Goal: Information Seeking & Learning: Learn about a topic

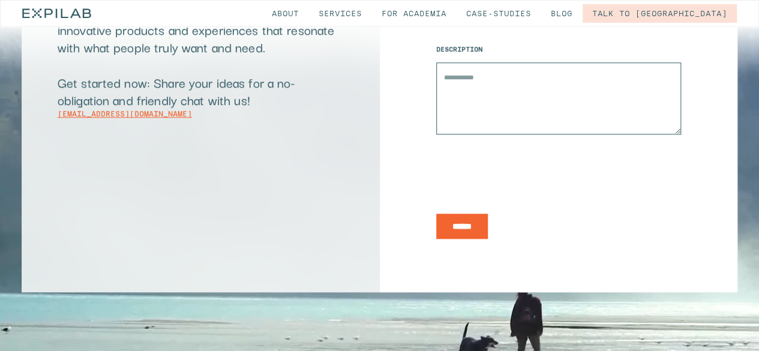
scroll to position [7845, 0]
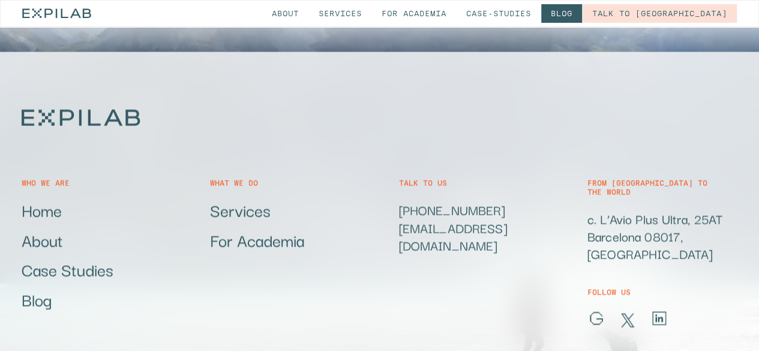
click at [582, 16] on link "Blog" at bounding box center [561, 13] width 41 height 19
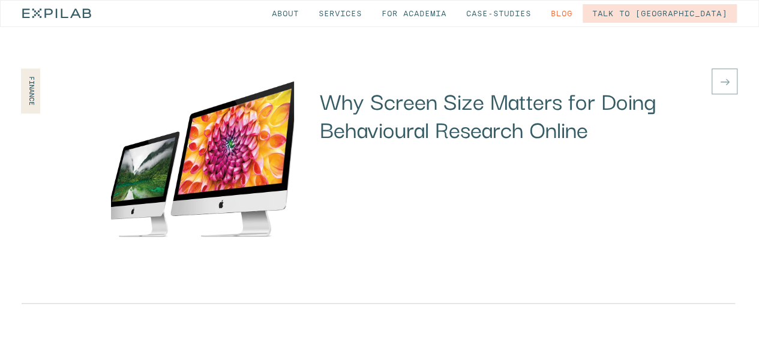
scroll to position [626, 0]
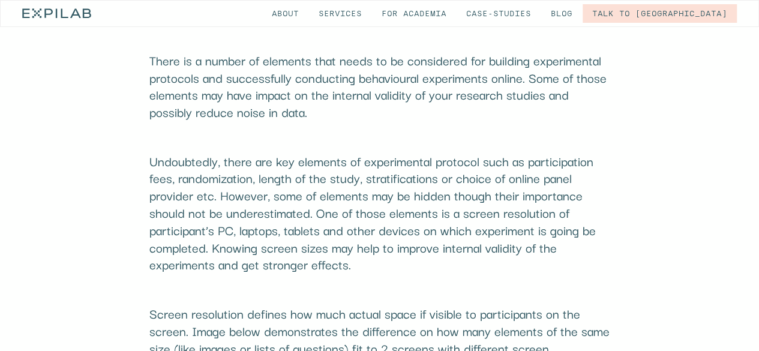
scroll to position [646, 0]
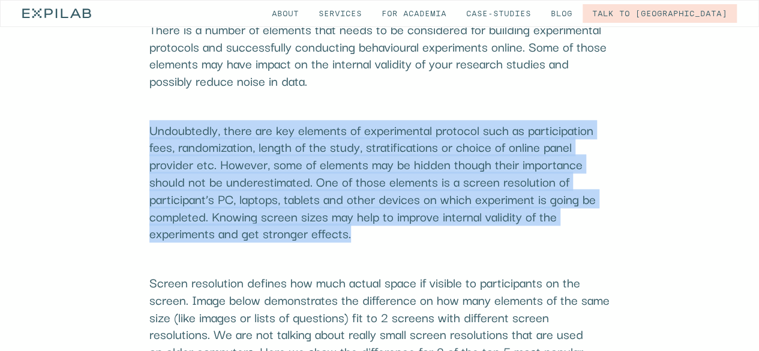
drag, startPoint x: 149, startPoint y: 133, endPoint x: 370, endPoint y: 235, distance: 243.1
click at [370, 235] on p "Undoubtedly, there are key elements of experimental protocol such as participat…" at bounding box center [379, 181] width 461 height 121
